Goal: Book appointment/travel/reservation

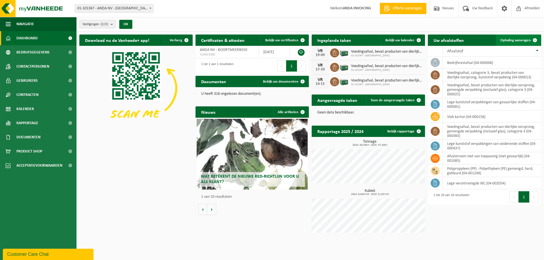
click at [520, 37] on link "Ophaling aanvragen" at bounding box center [518, 40] width 45 height 11
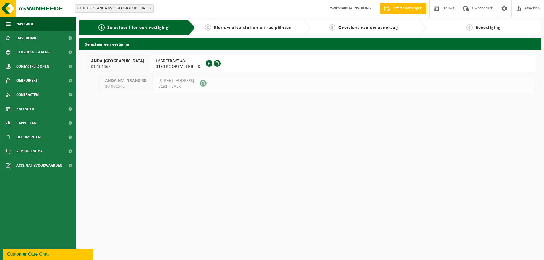
click at [156, 66] on span "3190 BOORTMEERBEEK" at bounding box center [178, 67] width 44 height 6
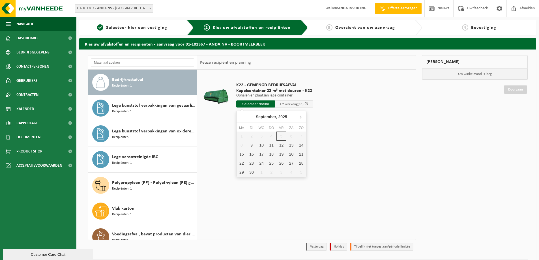
click at [266, 106] on input "text" at bounding box center [255, 104] width 39 height 7
click at [252, 147] on div "9" at bounding box center [252, 145] width 10 height 9
type input "Van 2025-09-09"
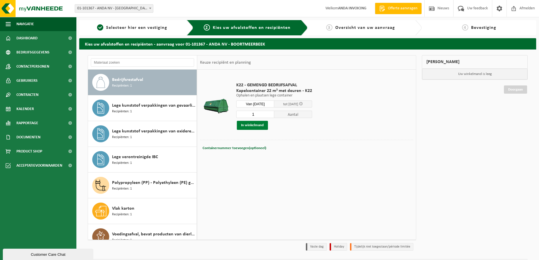
click at [249, 127] on button "In winkelmand" at bounding box center [252, 125] width 31 height 9
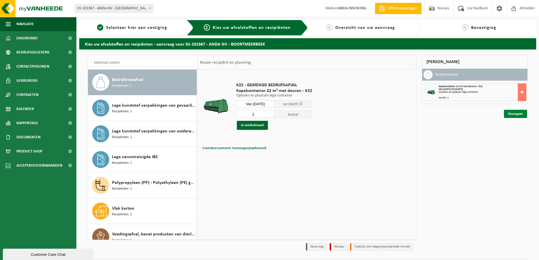
click at [512, 114] on link "Doorgaan" at bounding box center [515, 114] width 23 height 8
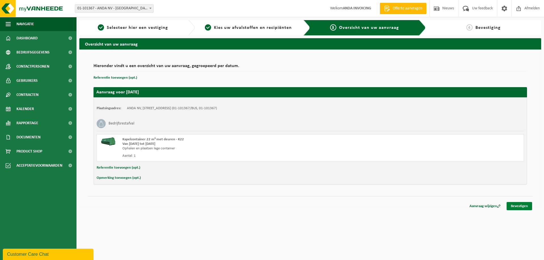
click at [518, 207] on link "Bevestigen" at bounding box center [518, 206] width 25 height 8
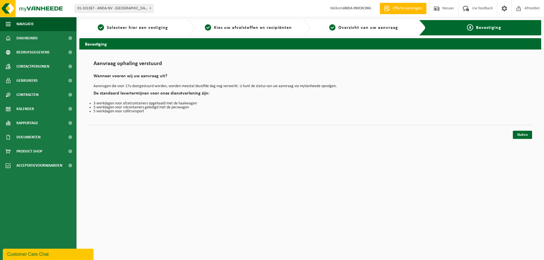
click at [529, 133] on link "Sluiten" at bounding box center [522, 135] width 19 height 8
